Goal: Information Seeking & Learning: Learn about a topic

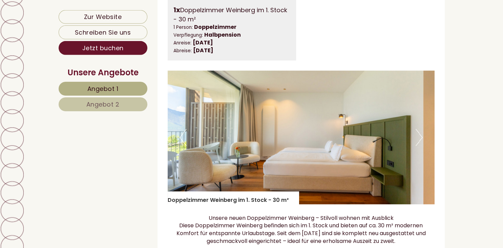
scroll to position [465, 0]
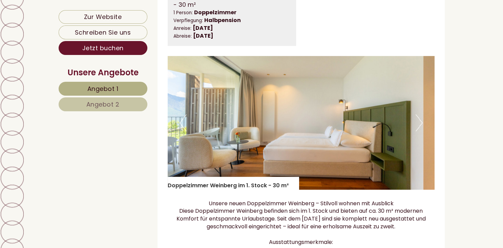
click at [422, 128] on button "Next" at bounding box center [419, 122] width 7 height 17
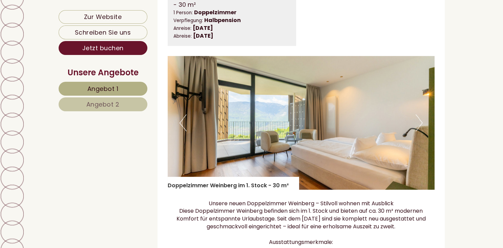
click at [422, 128] on button "Next" at bounding box center [419, 122] width 7 height 17
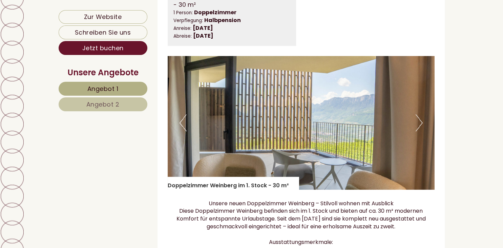
click at [422, 128] on button "Next" at bounding box center [419, 122] width 7 height 17
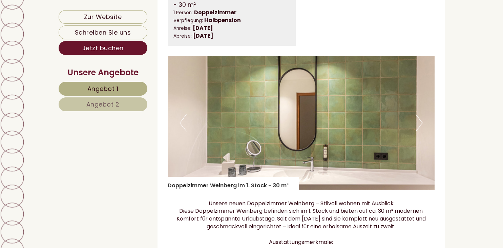
click at [422, 128] on button "Next" at bounding box center [419, 122] width 7 height 17
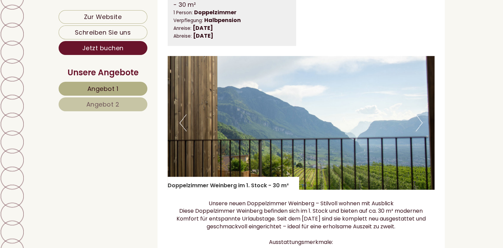
click at [422, 128] on button "Next" at bounding box center [419, 122] width 7 height 17
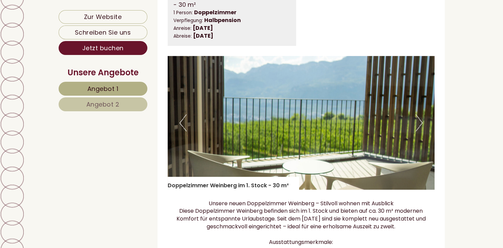
click at [422, 128] on button "Next" at bounding box center [419, 122] width 7 height 17
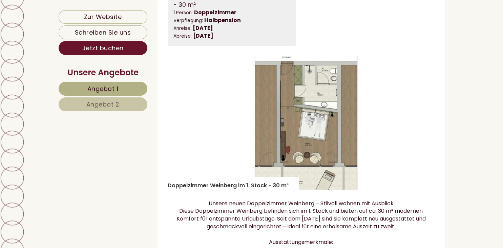
click at [422, 128] on button "Next" at bounding box center [419, 122] width 7 height 17
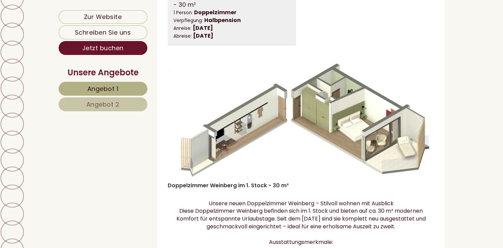
click at [422, 128] on button "Next" at bounding box center [419, 122] width 7 height 17
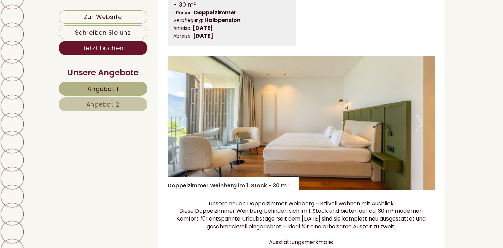
click at [422, 128] on button "Next" at bounding box center [419, 122] width 7 height 17
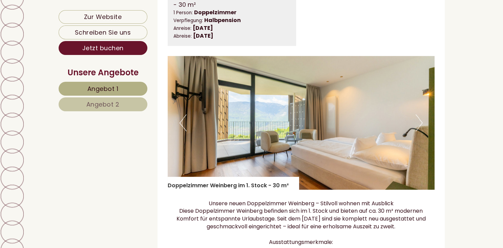
click at [422, 128] on button "Next" at bounding box center [419, 122] width 7 height 17
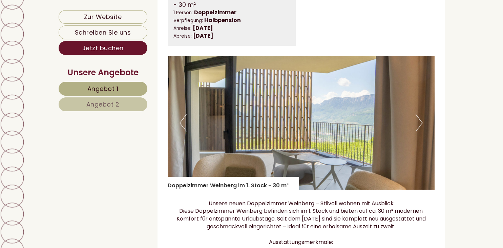
click at [422, 129] on button "Next" at bounding box center [419, 122] width 7 height 17
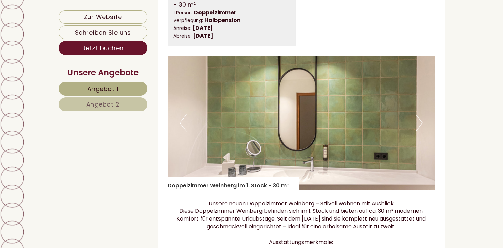
click at [422, 129] on button "Next" at bounding box center [419, 122] width 7 height 17
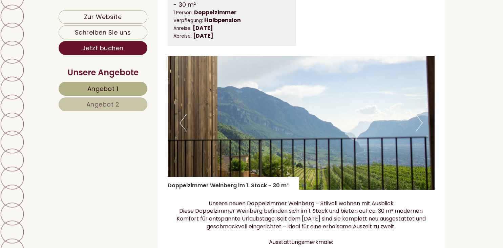
click at [422, 129] on button "Next" at bounding box center [419, 122] width 7 height 17
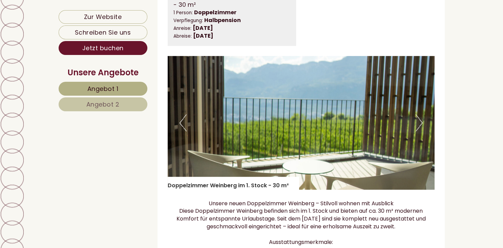
click at [422, 129] on button "Next" at bounding box center [419, 122] width 7 height 17
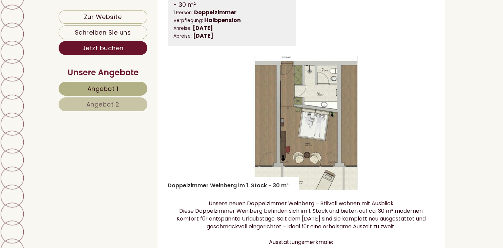
click at [428, 125] on img at bounding box center [301, 123] width 267 height 134
click at [425, 118] on img at bounding box center [301, 123] width 267 height 134
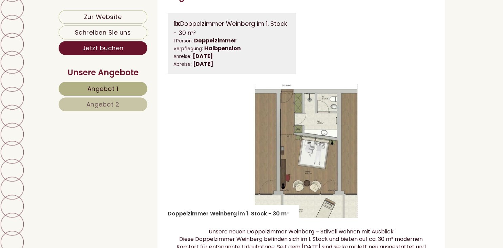
scroll to position [429, 0]
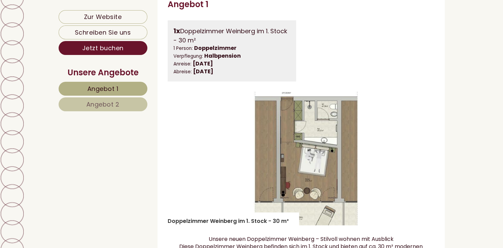
click at [100, 104] on span "Angebot 2" at bounding box center [102, 104] width 33 height 8
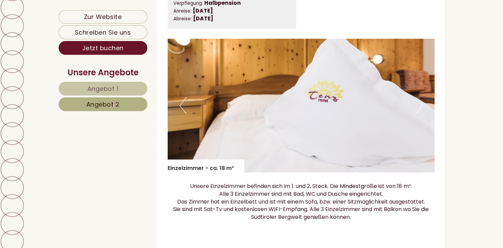
scroll to position [485, 0]
